Goal: Task Accomplishment & Management: Use online tool/utility

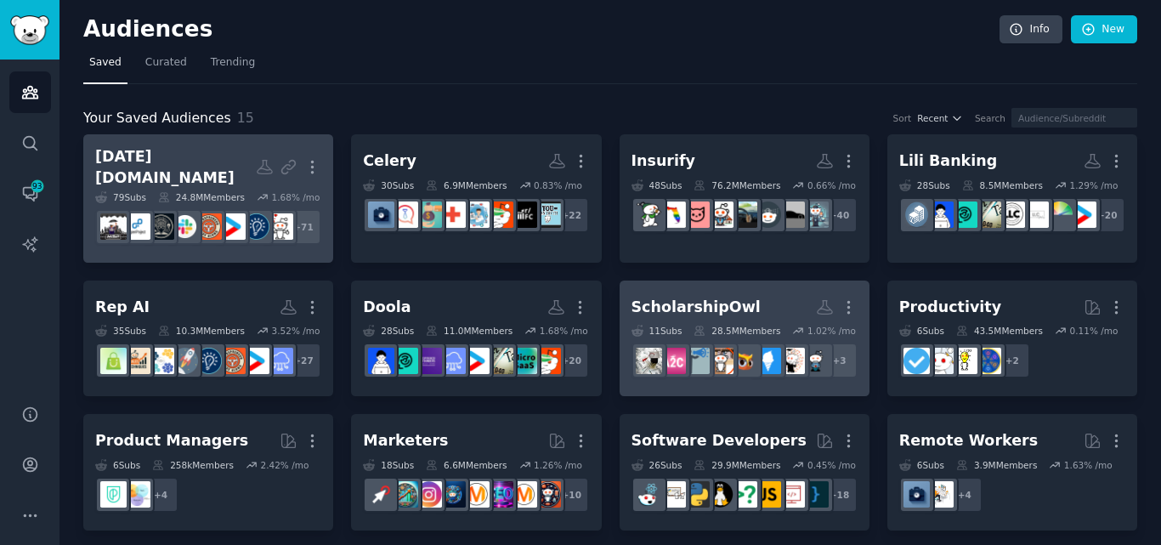
click at [680, 318] on div "ScholarshipOwl" at bounding box center [695, 307] width 129 height 21
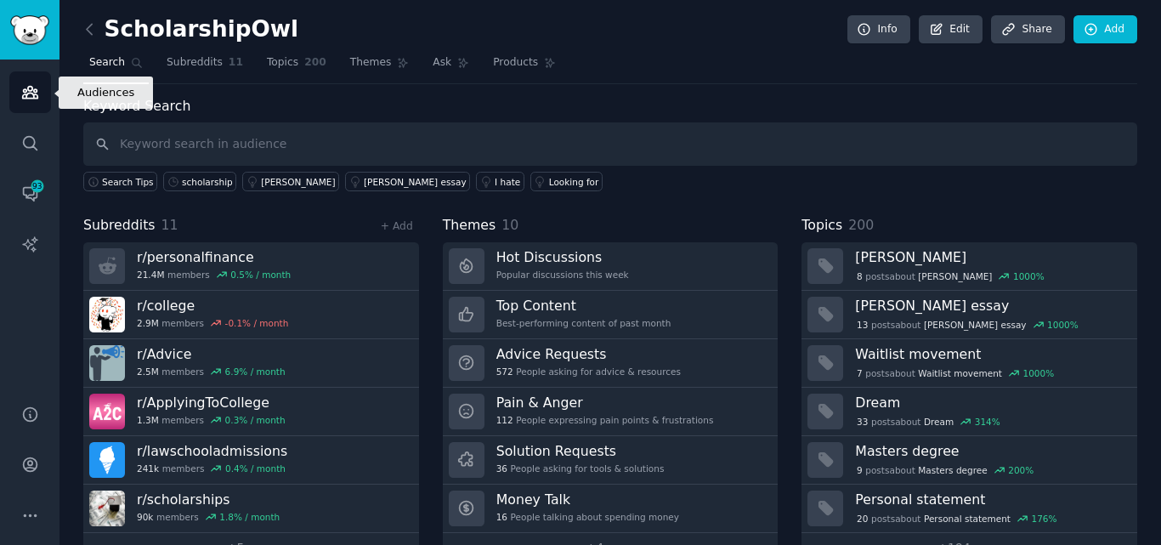
click at [38, 90] on link "Audiences" at bounding box center [30, 92] width 42 height 42
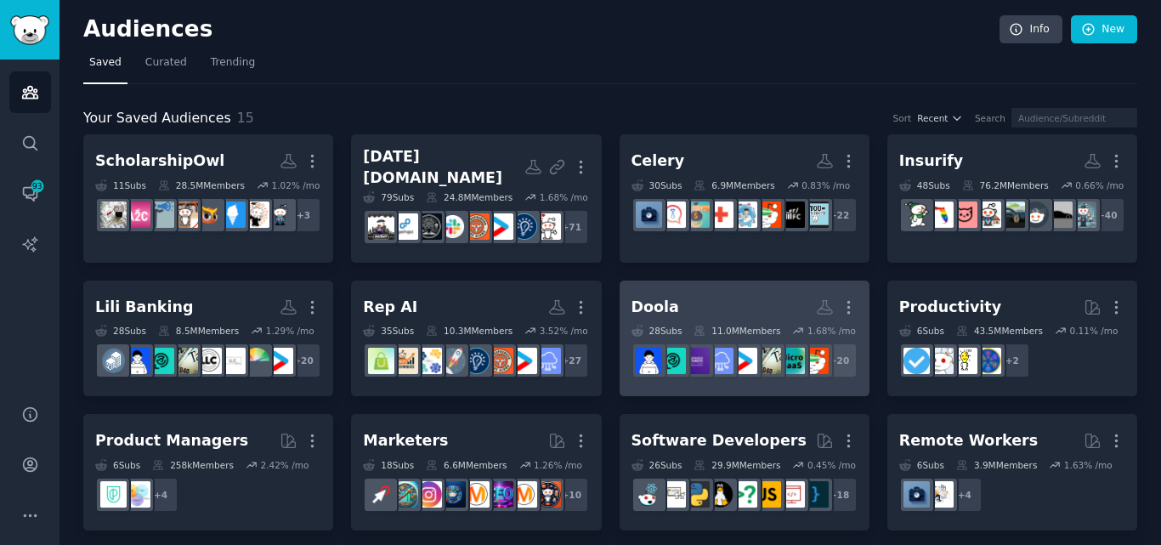
click at [733, 322] on h2 "Doola More" at bounding box center [744, 307] width 226 height 30
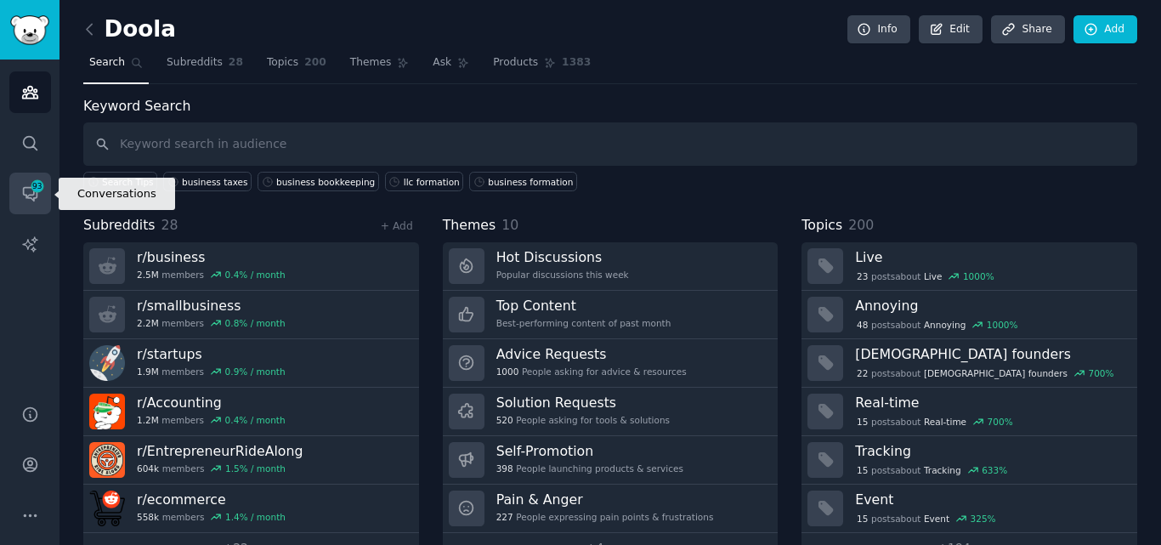
click at [27, 195] on icon "Sidebar" at bounding box center [30, 193] width 18 height 18
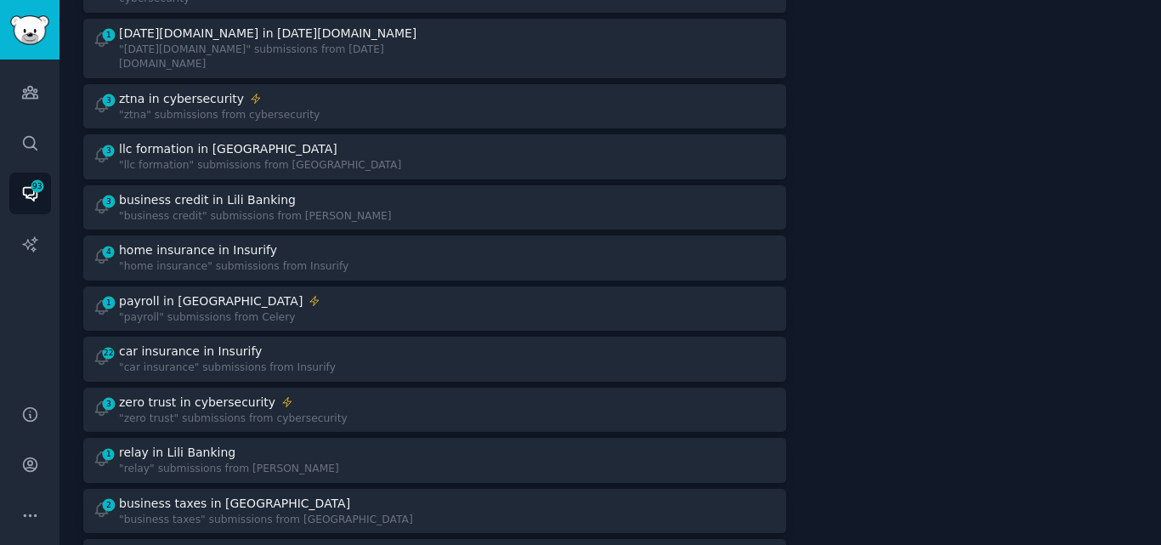
scroll to position [442, 0]
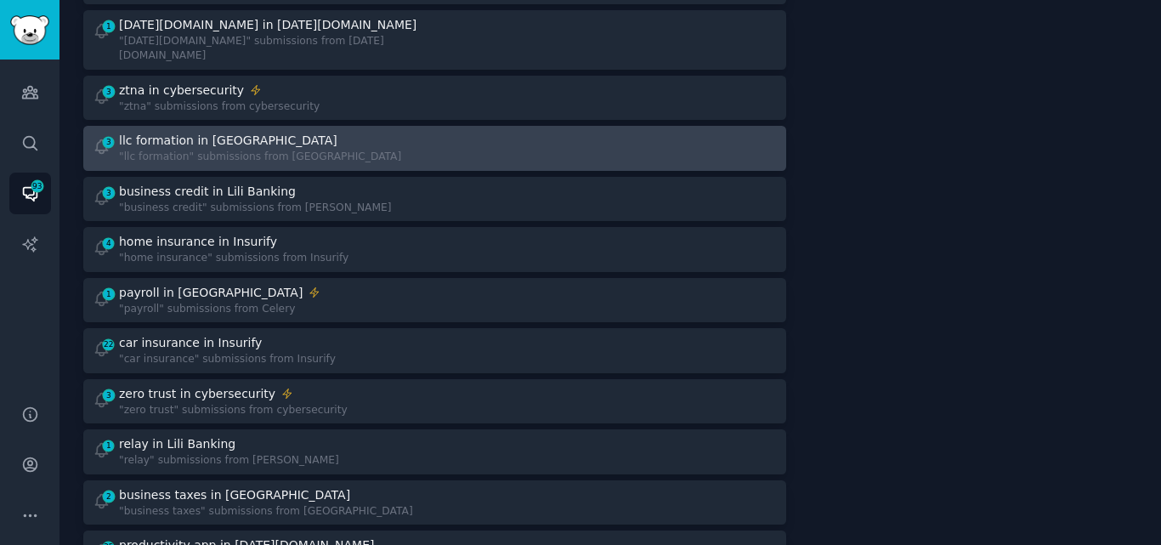
click at [224, 150] on div ""llc formation" submissions from [GEOGRAPHIC_DATA]" at bounding box center [260, 157] width 282 height 15
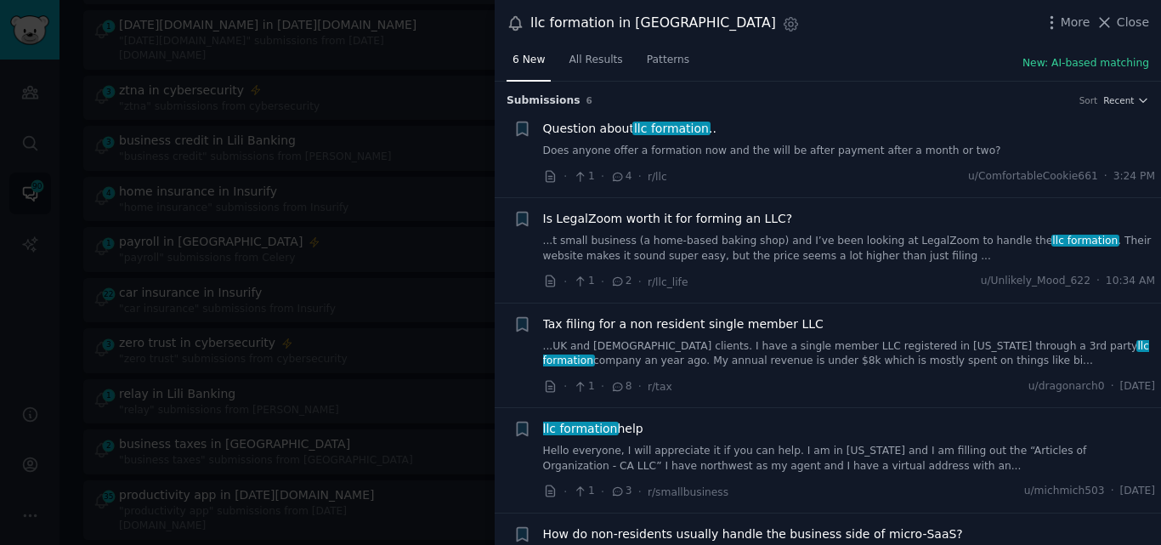
click at [875, 144] on link "Does anyone offer a formation now and the will be after payment after a month o…" at bounding box center [849, 151] width 613 height 15
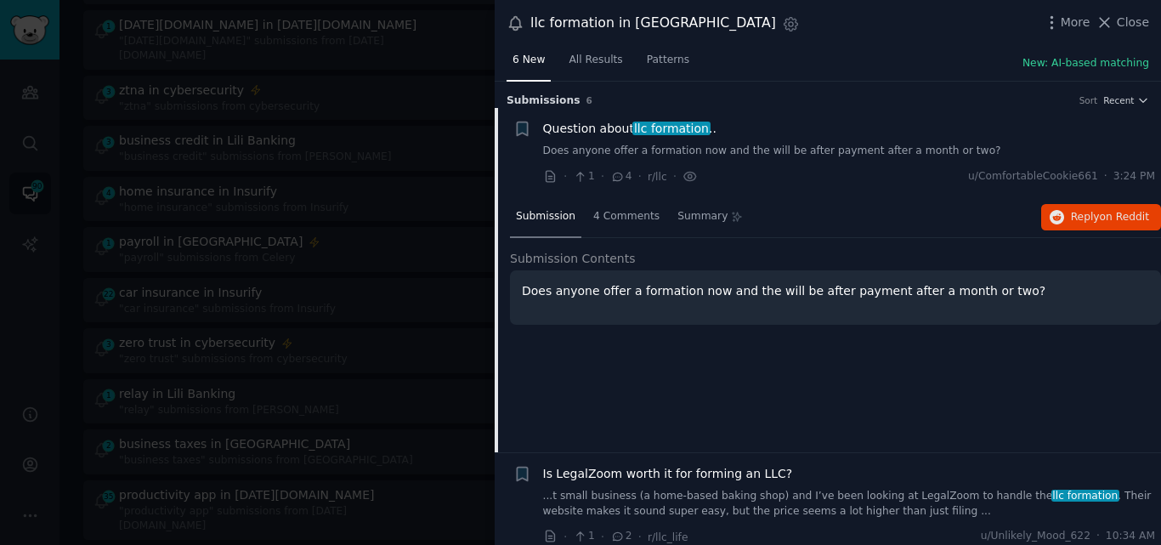
scroll to position [27, 0]
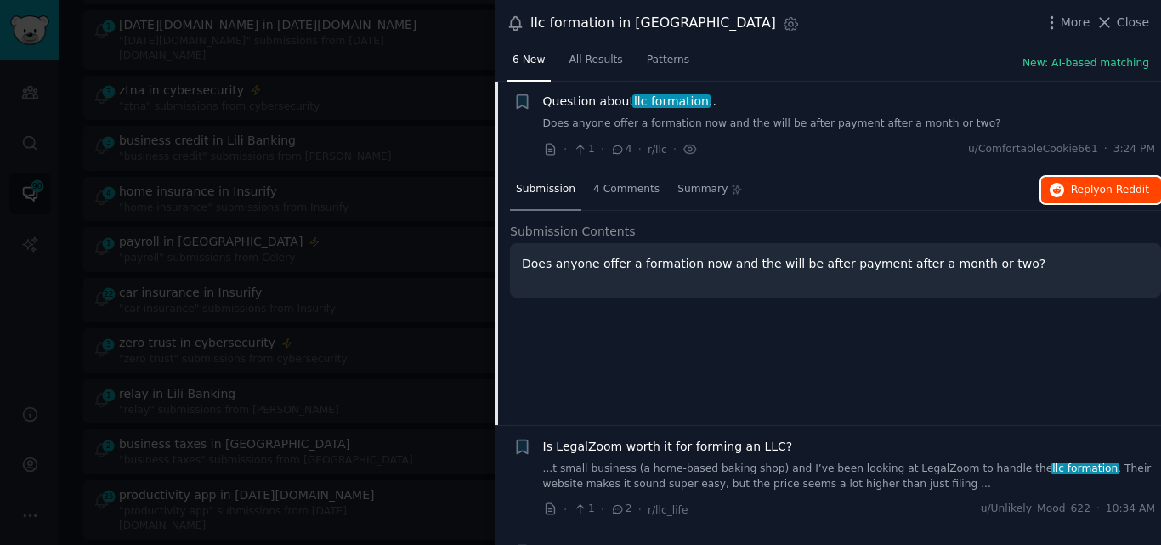
click at [1095, 185] on span "Reply on Reddit" at bounding box center [1110, 190] width 78 height 15
click at [595, 100] on span "Question about llc formation .." at bounding box center [629, 102] width 173 height 18
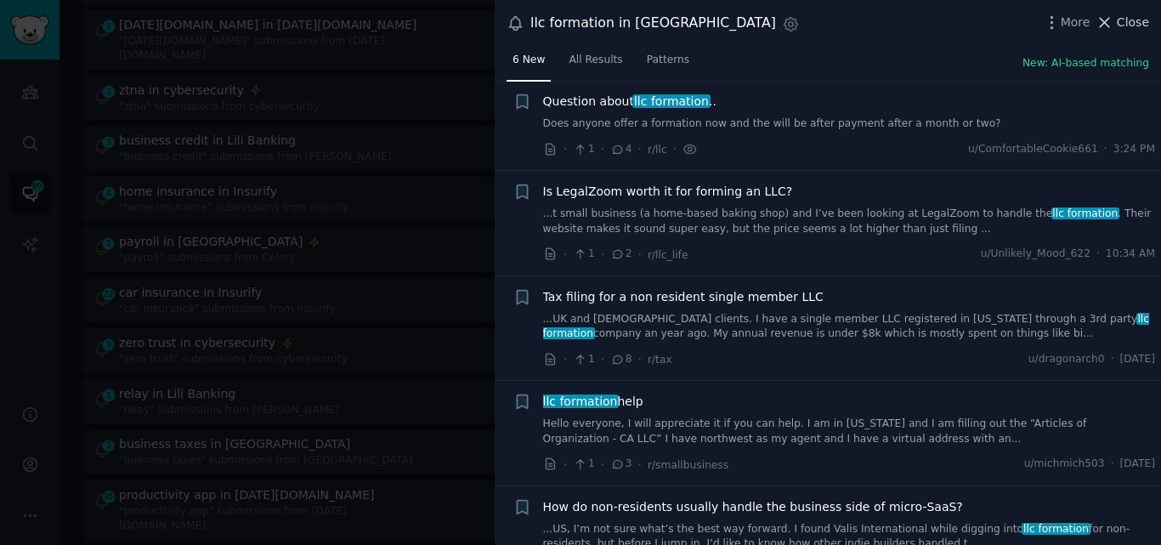
click at [1105, 20] on icon at bounding box center [1105, 23] width 18 height 18
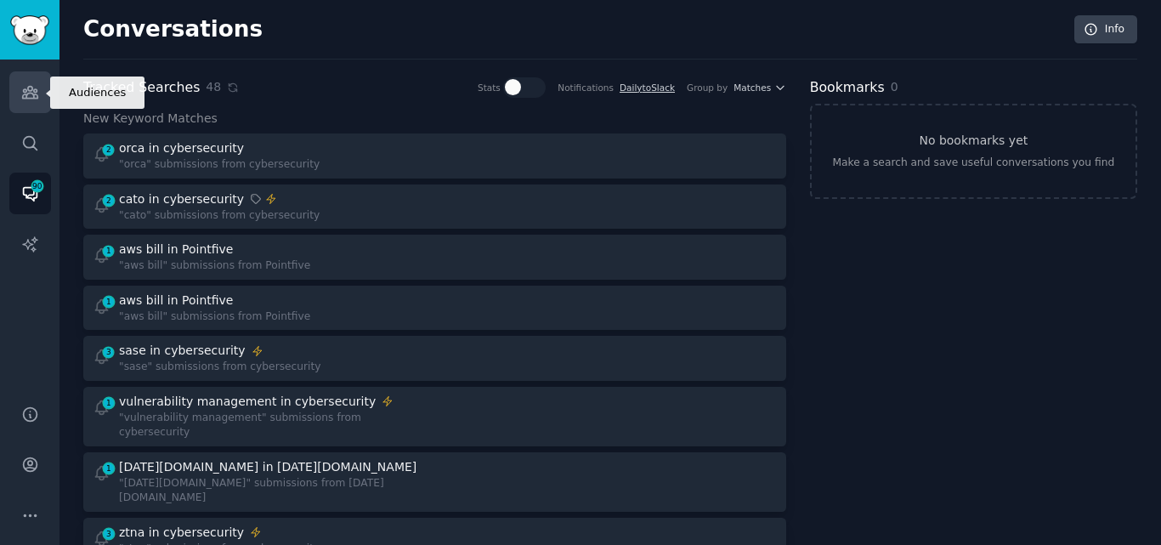
click at [32, 93] on icon "Sidebar" at bounding box center [30, 92] width 18 height 18
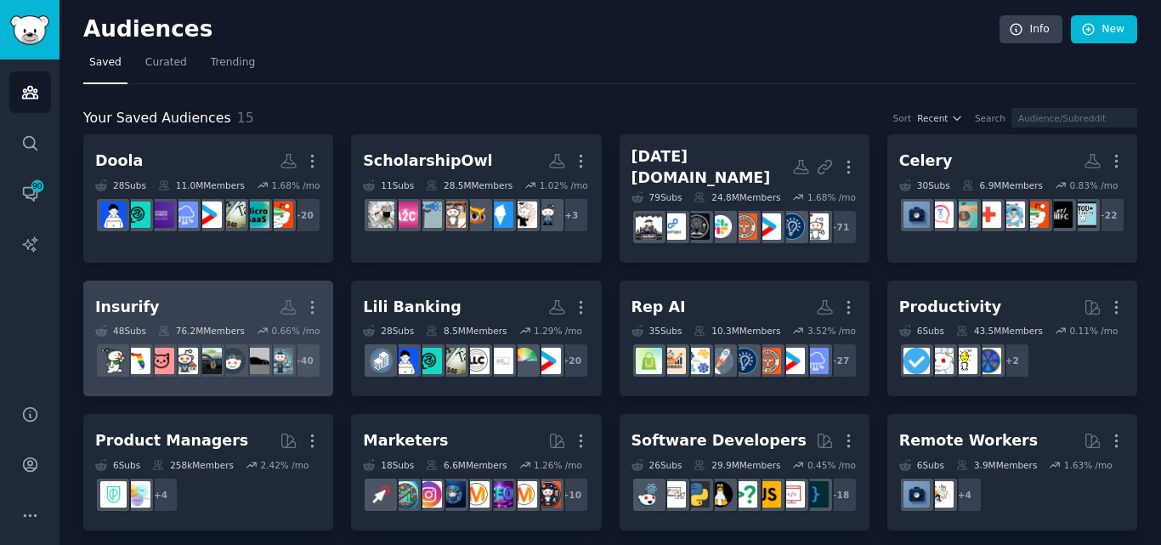
click at [189, 322] on h2 "Insurify More" at bounding box center [208, 307] width 226 height 30
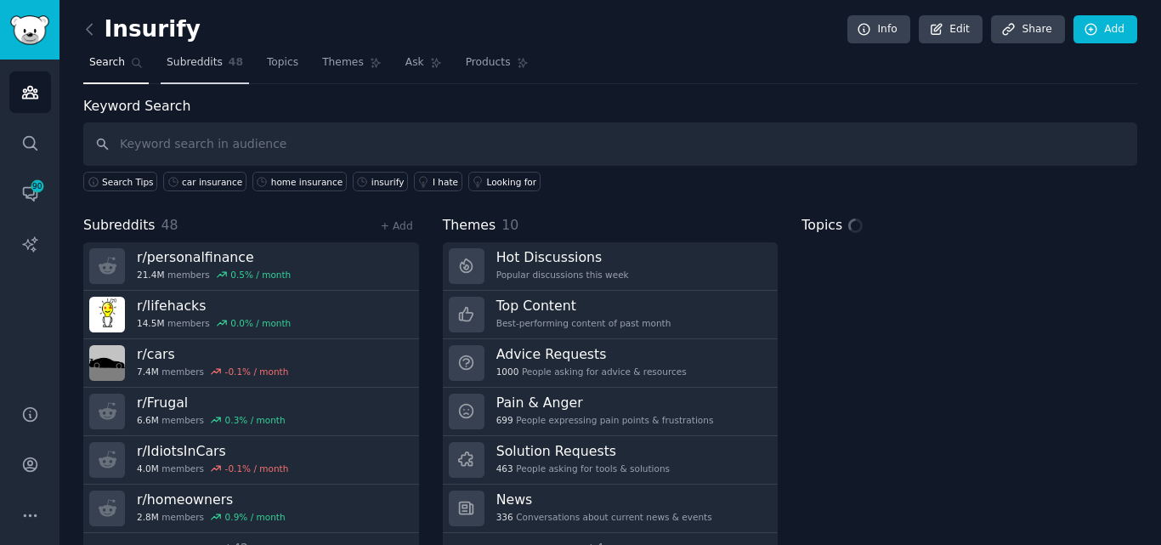
click at [206, 70] on span "Subreddits" at bounding box center [195, 62] width 56 height 15
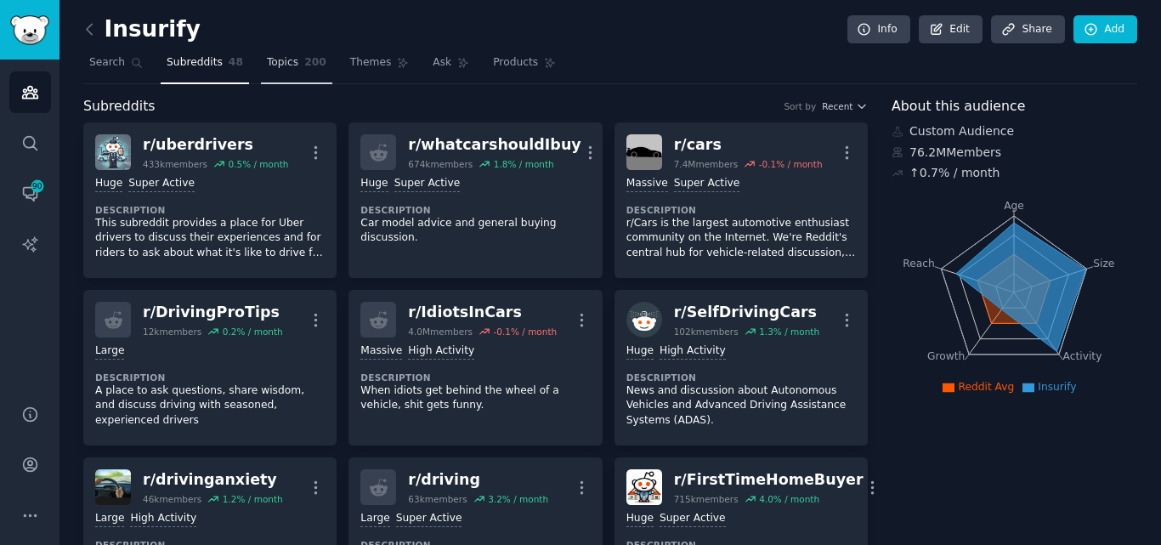
click at [288, 60] on link "Topics 200" at bounding box center [296, 66] width 71 height 35
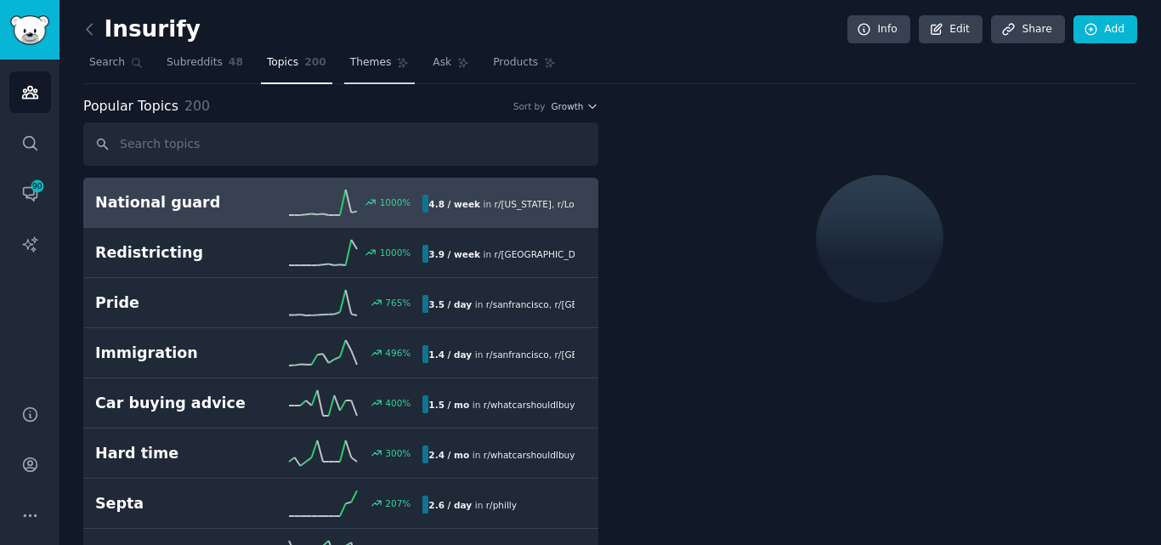
click at [350, 69] on span "Themes" at bounding box center [371, 62] width 42 height 15
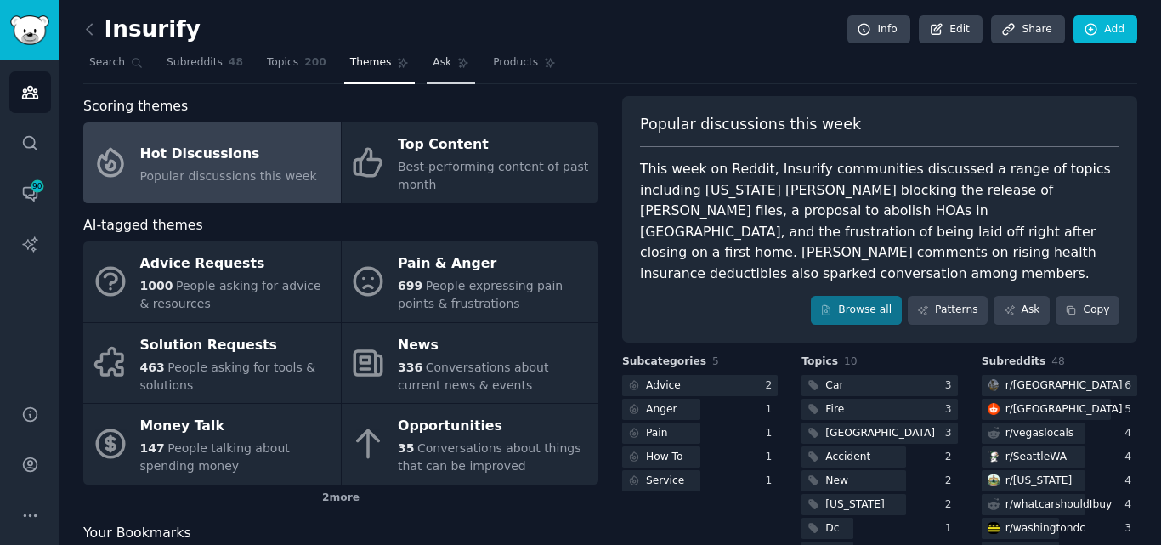
click at [428, 59] on link "Ask" at bounding box center [451, 66] width 48 height 35
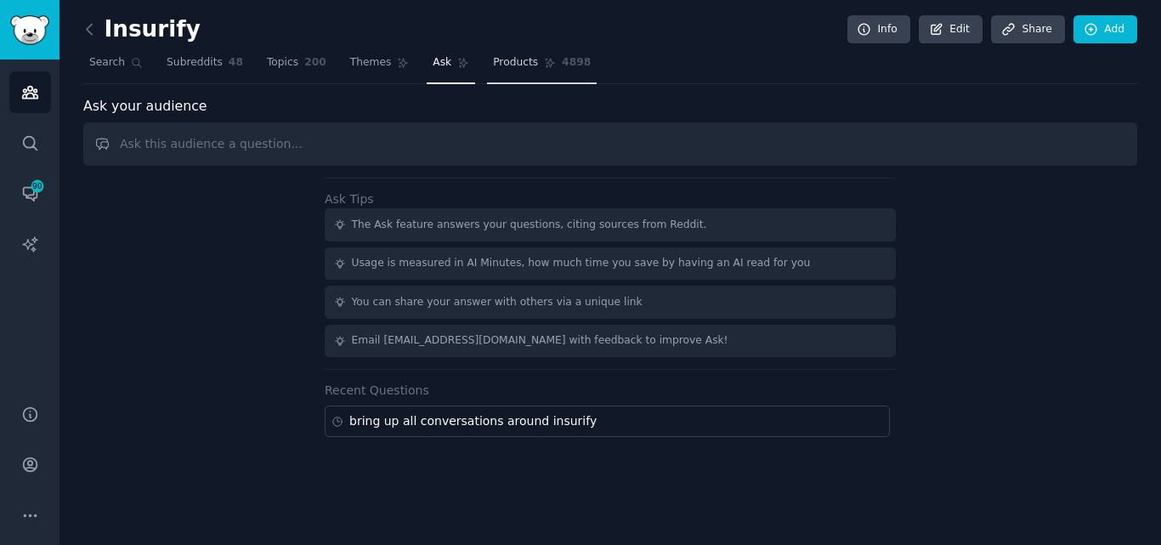
click at [493, 66] on span "Products" at bounding box center [515, 62] width 45 height 15
click at [350, 62] on span "Themes" at bounding box center [371, 62] width 42 height 15
click at [351, 62] on span "Themes" at bounding box center [371, 62] width 42 height 15
click at [350, 60] on span "Themes" at bounding box center [371, 62] width 42 height 15
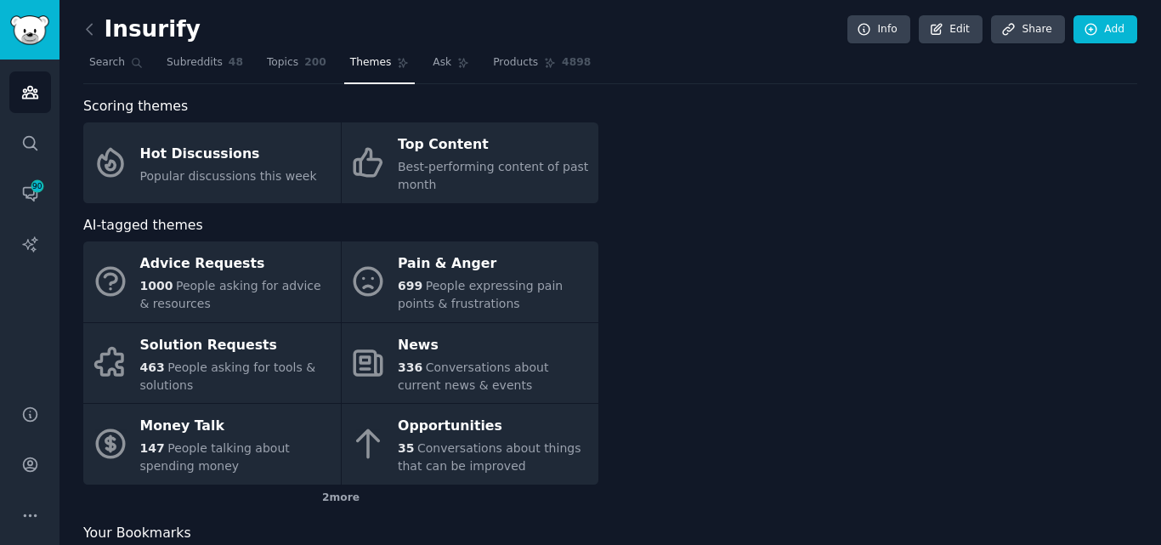
click at [350, 65] on span "Themes" at bounding box center [371, 62] width 42 height 15
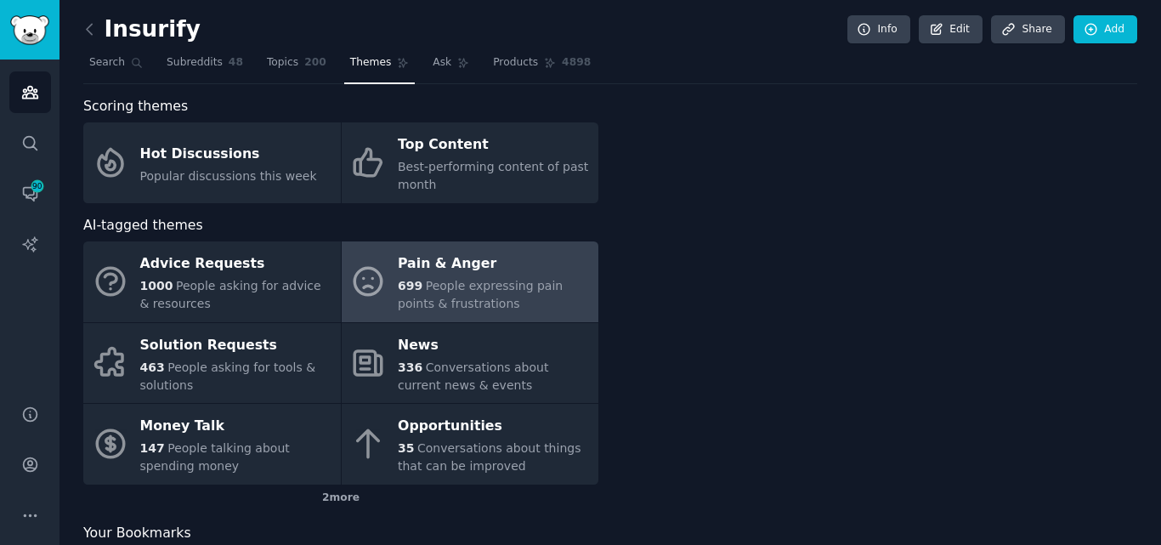
click at [467, 271] on div "Pain & Anger" at bounding box center [494, 264] width 192 height 27
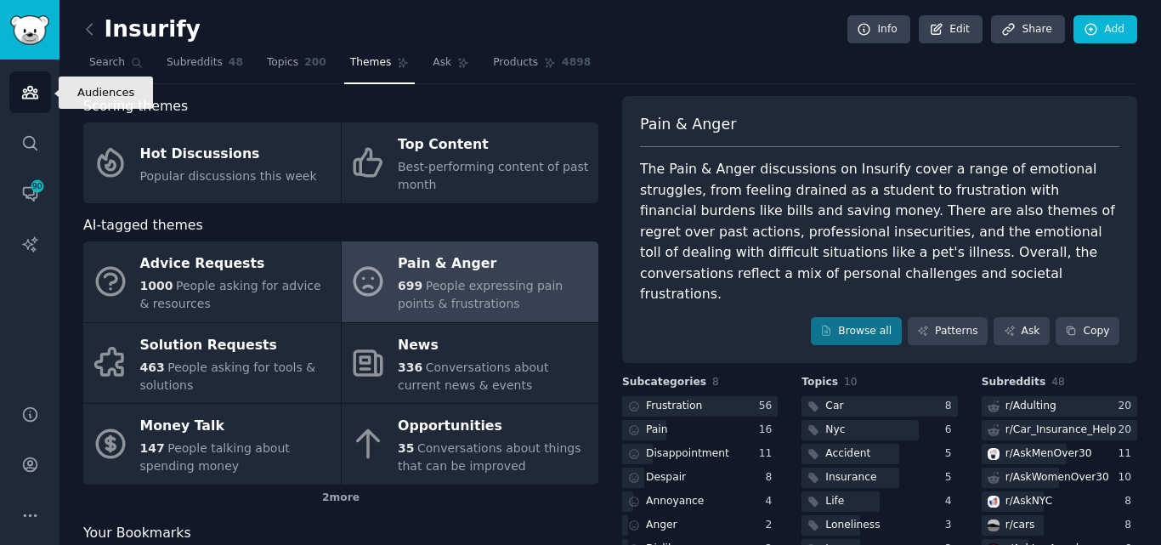
click at [30, 93] on icon "Sidebar" at bounding box center [29, 93] width 15 height 12
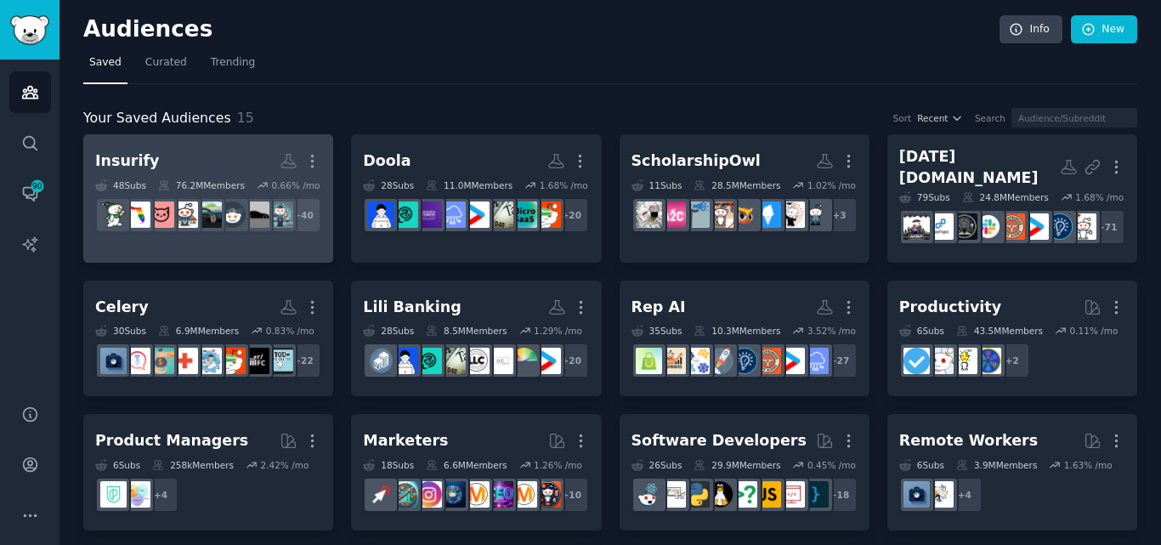
click at [184, 167] on h2 "Insurify More" at bounding box center [208, 161] width 226 height 30
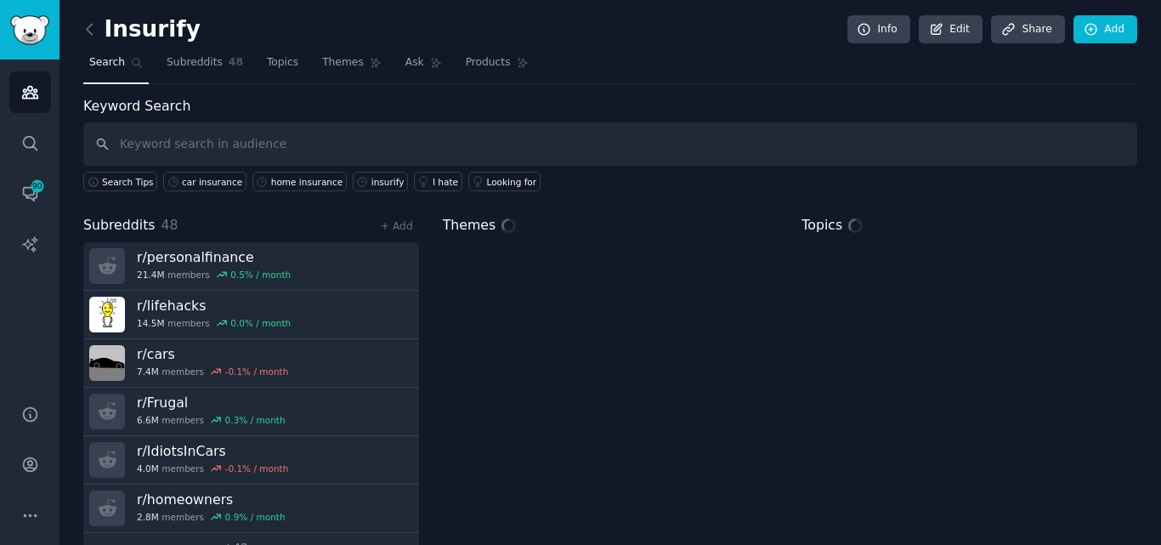
click at [257, 145] on input "text" at bounding box center [610, 143] width 1054 height 43
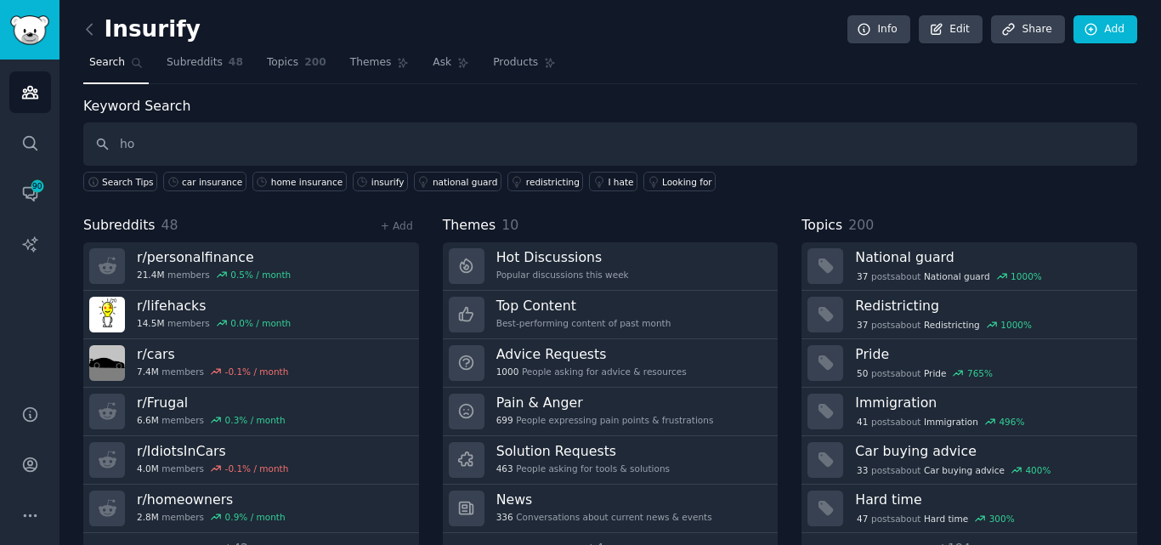
type input "h"
type input "house insurance"
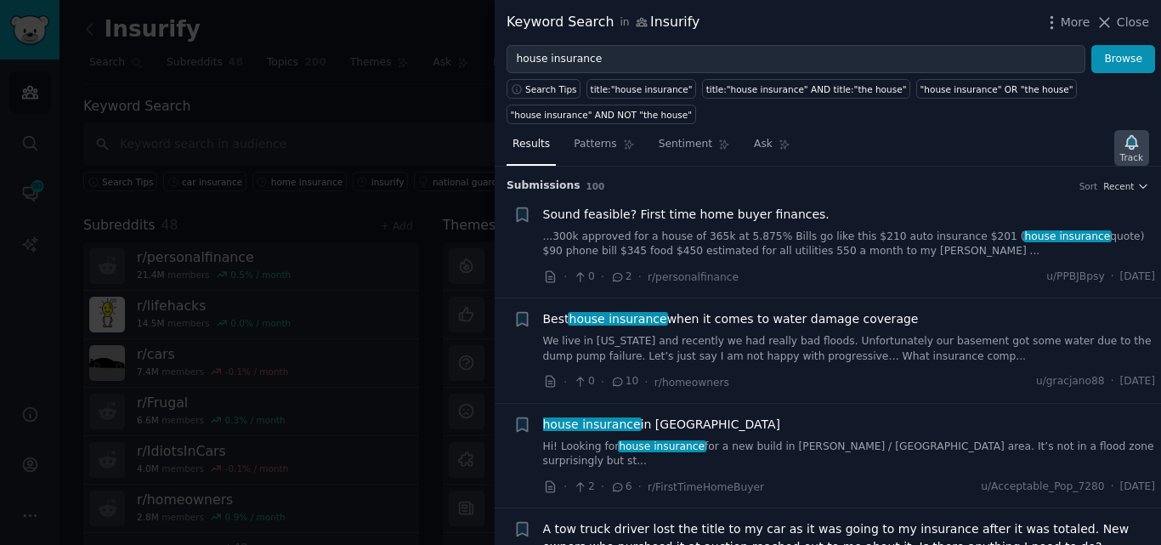
click at [1131, 148] on icon "button" at bounding box center [1131, 142] width 12 height 14
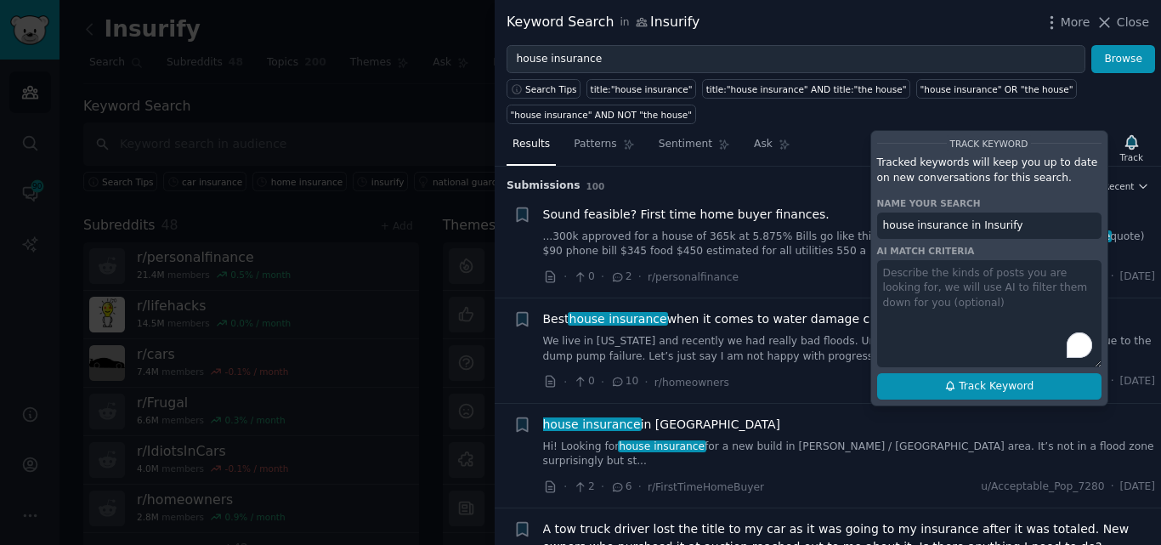
click at [956, 385] on icon at bounding box center [950, 386] width 12 height 12
type input "house insurance in Insurify"
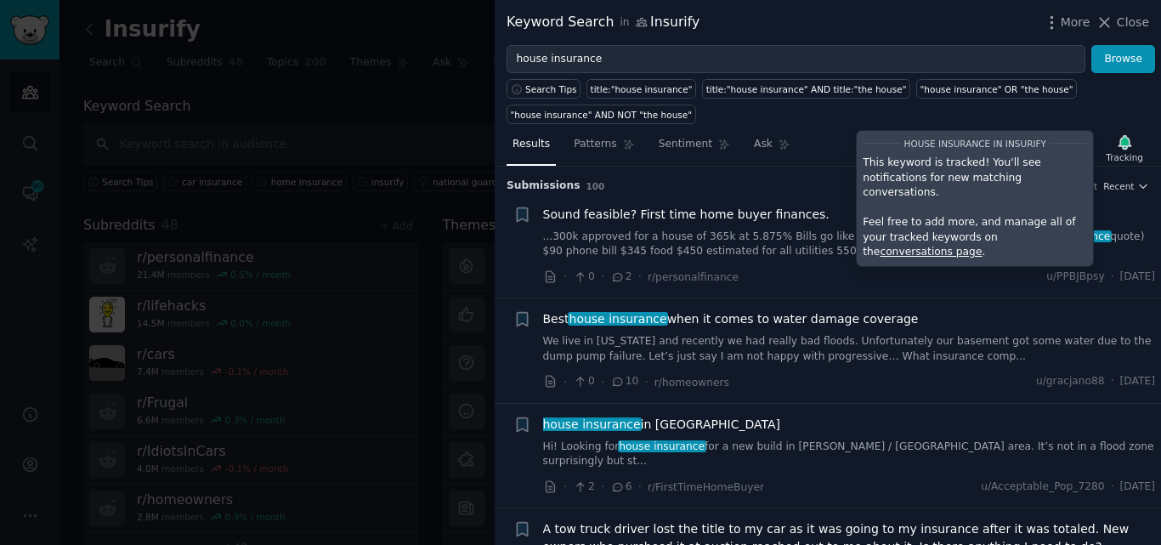
click at [141, 208] on div at bounding box center [580, 272] width 1161 height 545
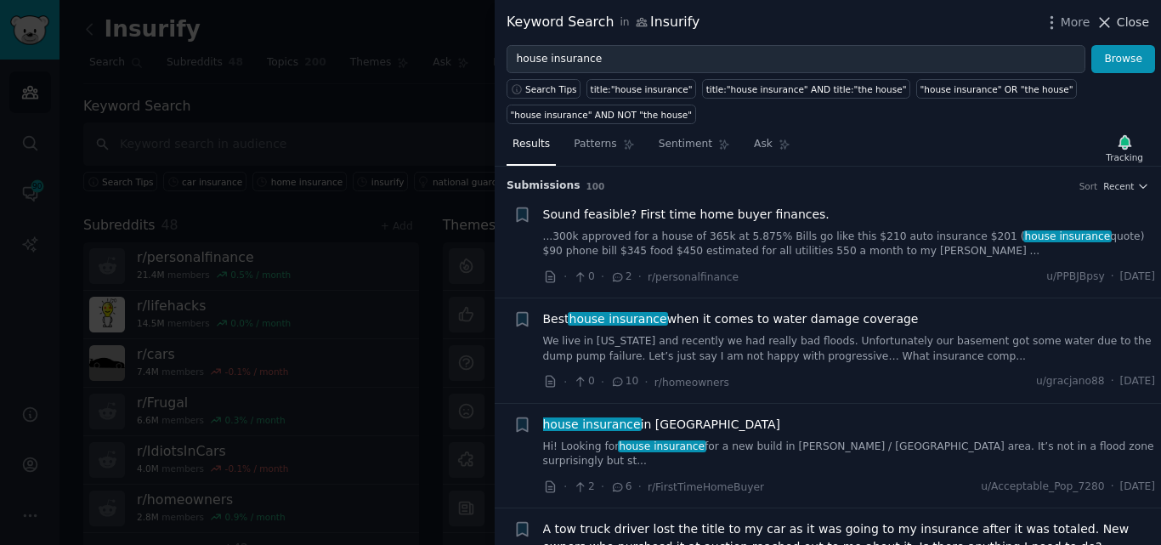
click at [1125, 22] on span "Close" at bounding box center [1133, 23] width 32 height 18
click at [1108, 22] on link "Add" at bounding box center [1105, 29] width 64 height 29
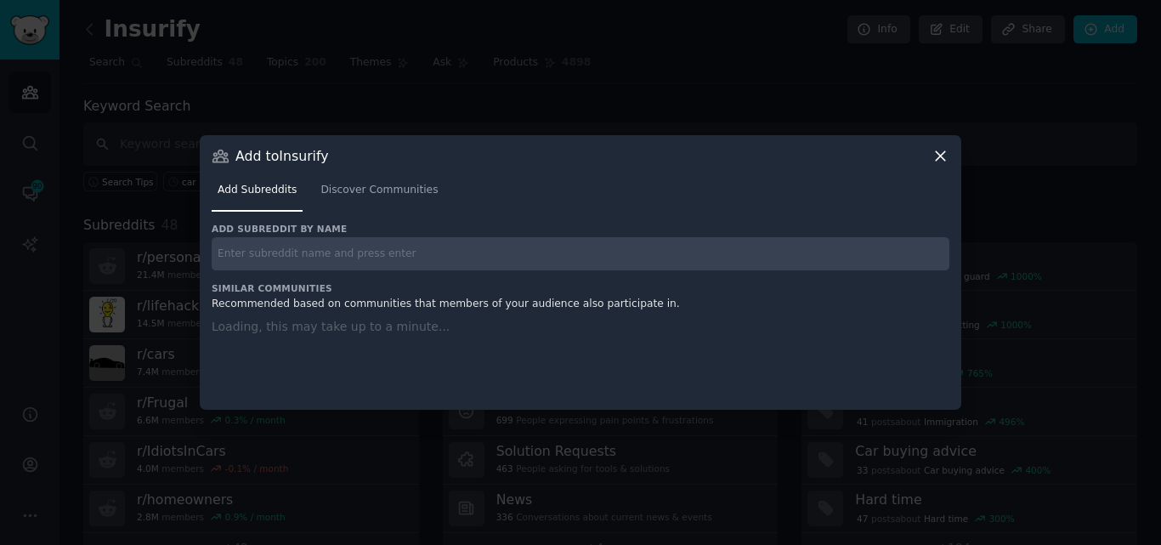
click at [940, 150] on icon at bounding box center [940, 156] width 18 height 18
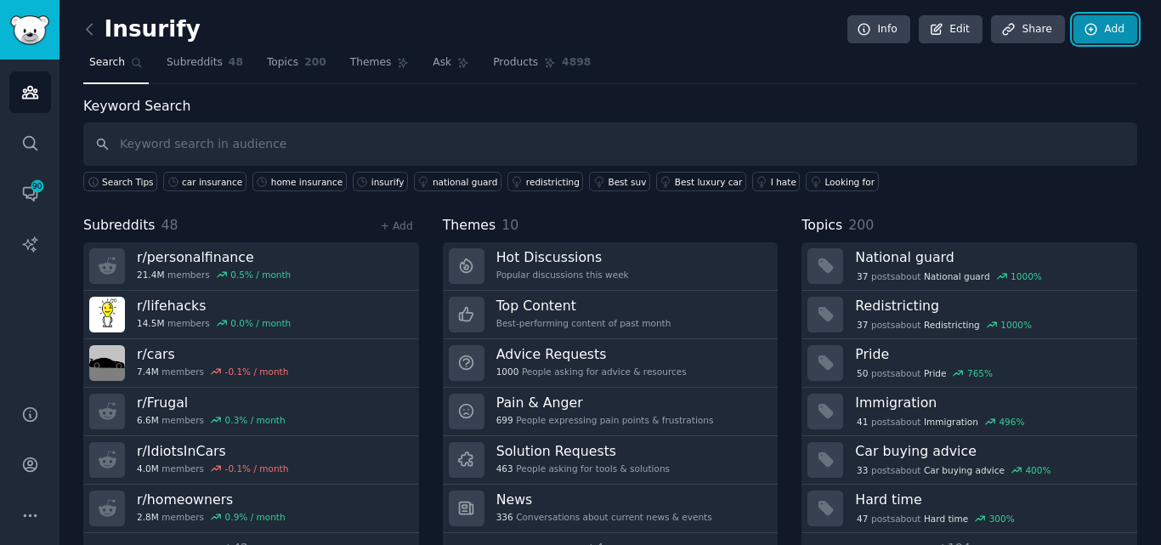
click at [1098, 32] on link "Add" at bounding box center [1105, 29] width 64 height 29
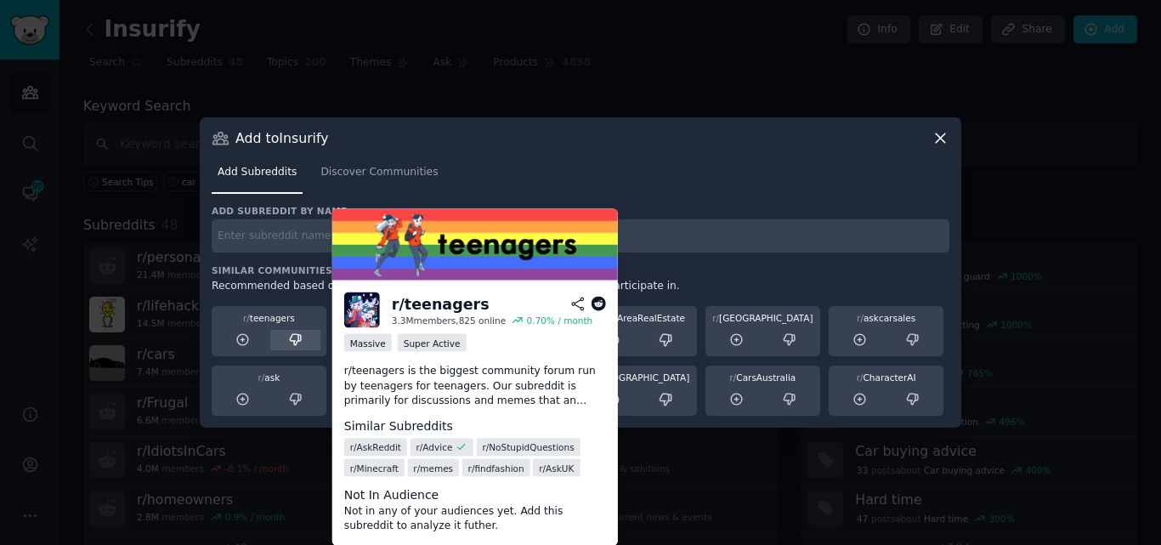
click at [297, 341] on icon at bounding box center [295, 339] width 11 height 11
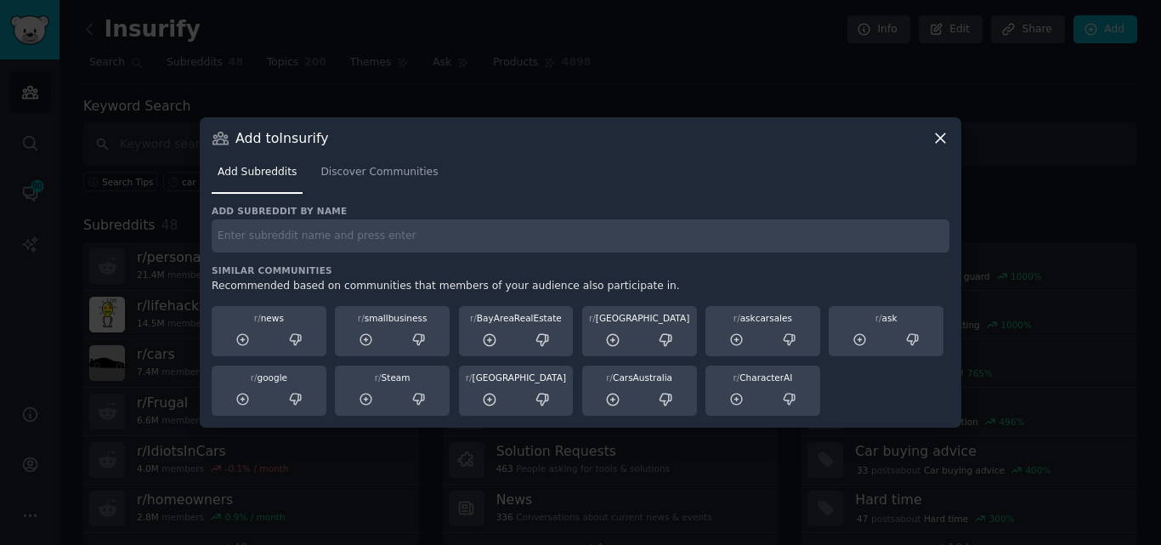
click at [943, 137] on icon at bounding box center [940, 137] width 9 height 9
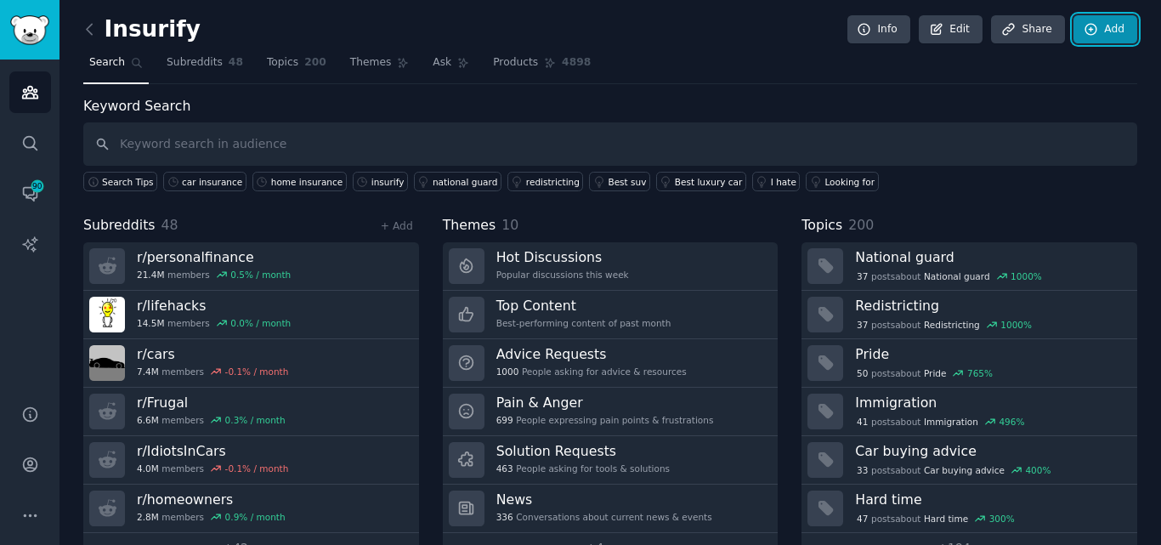
click at [1095, 28] on link "Add" at bounding box center [1105, 29] width 64 height 29
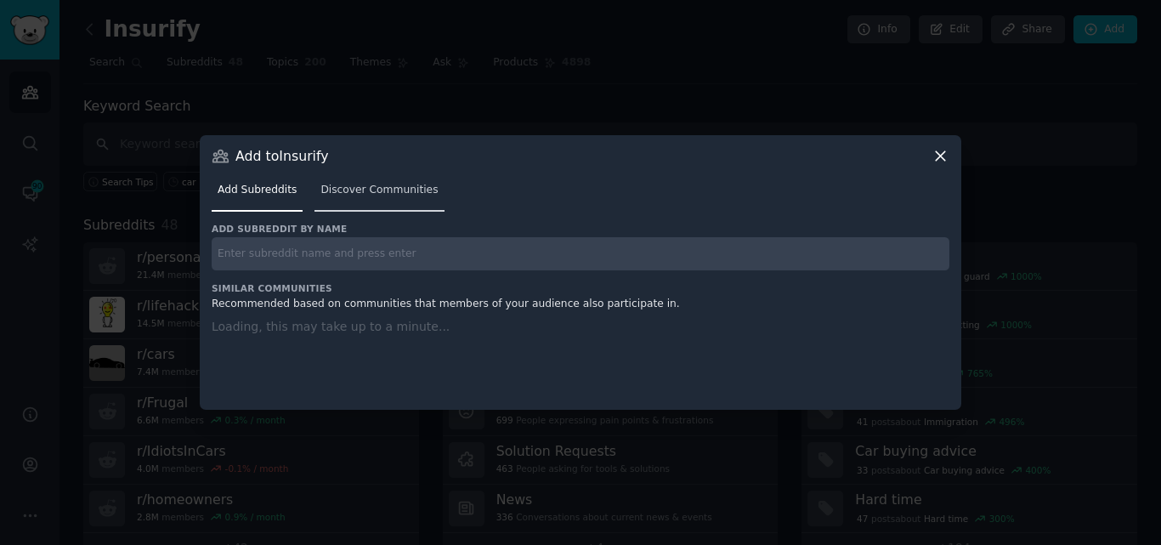
click at [362, 187] on span "Discover Communities" at bounding box center [378, 190] width 117 height 15
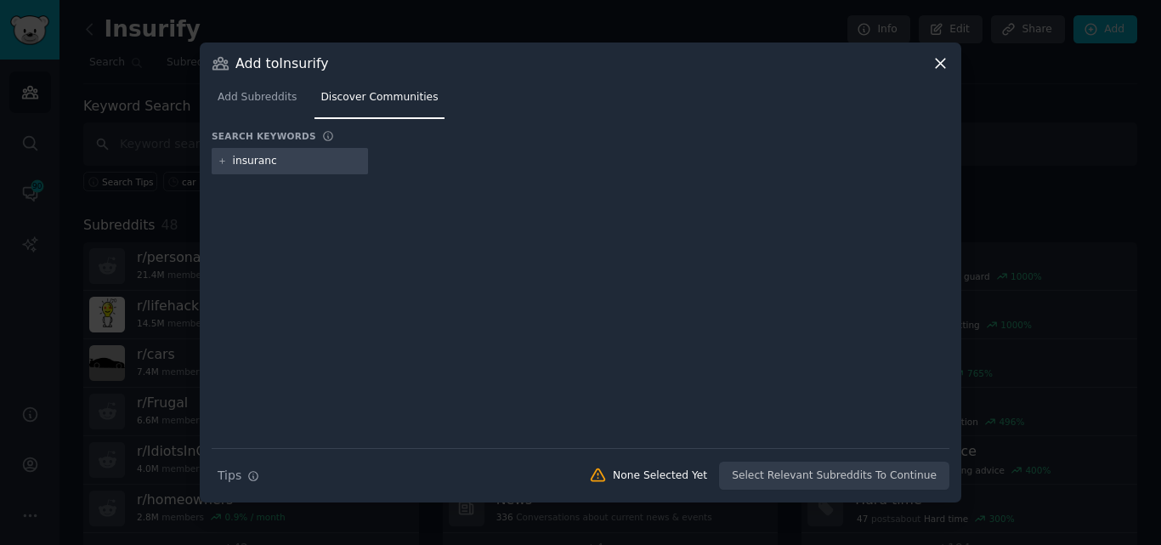
type input "insurance"
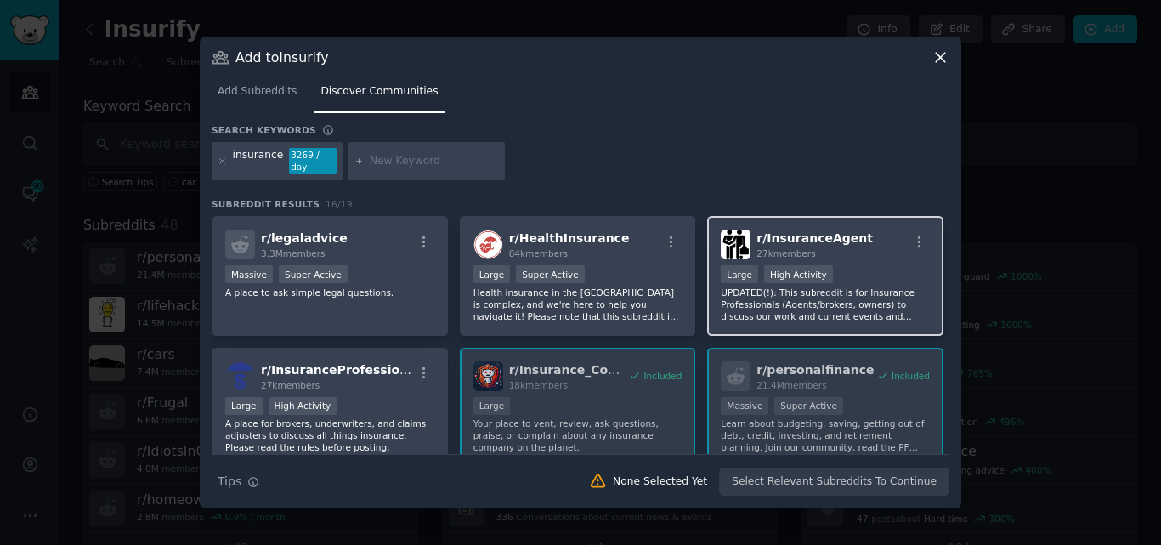
click at [821, 247] on div "27k members" at bounding box center [814, 253] width 116 height 12
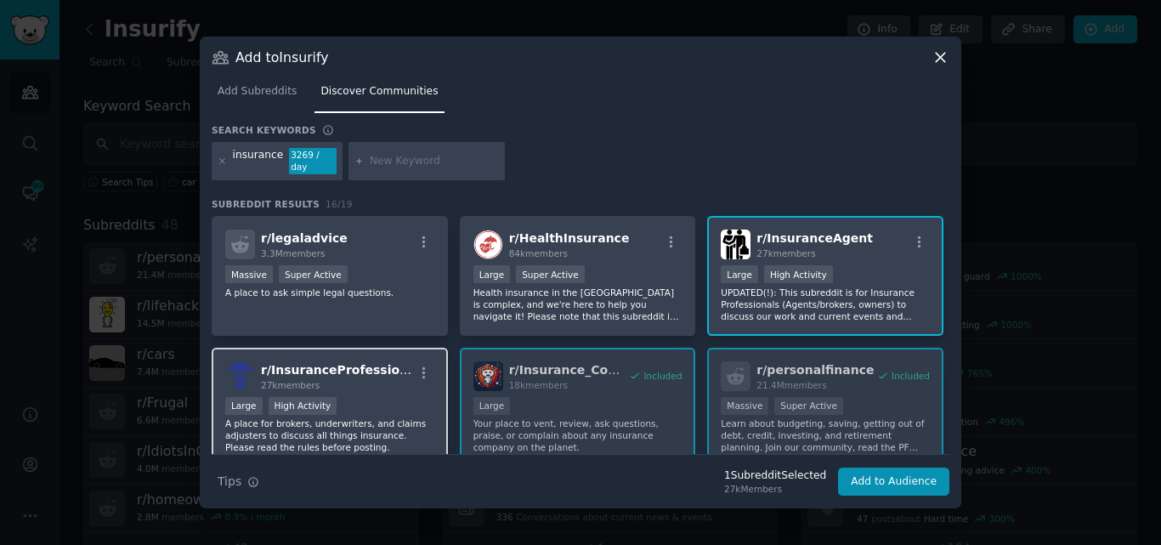
click at [354, 404] on div ">= 80th percentile for submissions / day Large High Activity" at bounding box center [329, 407] width 209 height 21
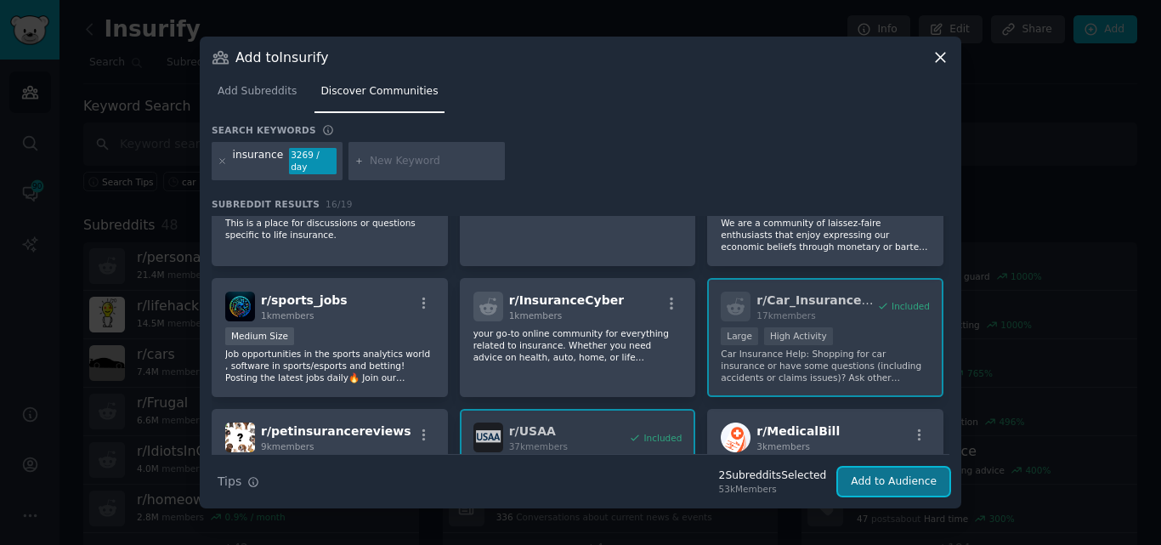
click at [896, 478] on button "Add to Audience" at bounding box center [893, 481] width 111 height 29
